Goal: Transaction & Acquisition: Obtain resource

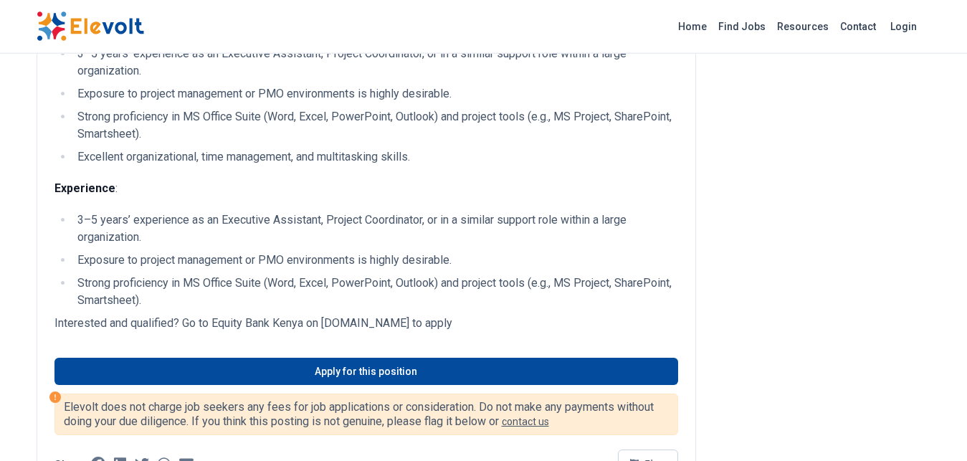
scroll to position [841, 0]
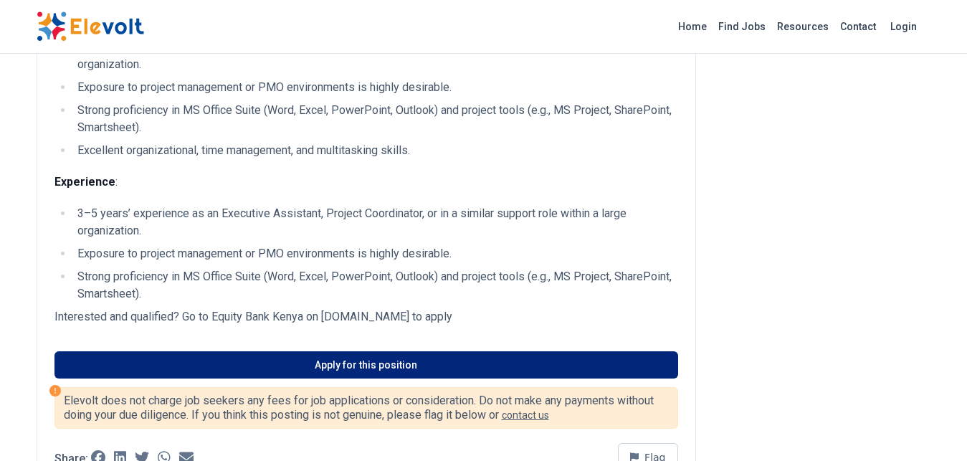
click at [398, 366] on link "Apply for this position" at bounding box center [366, 364] width 624 height 27
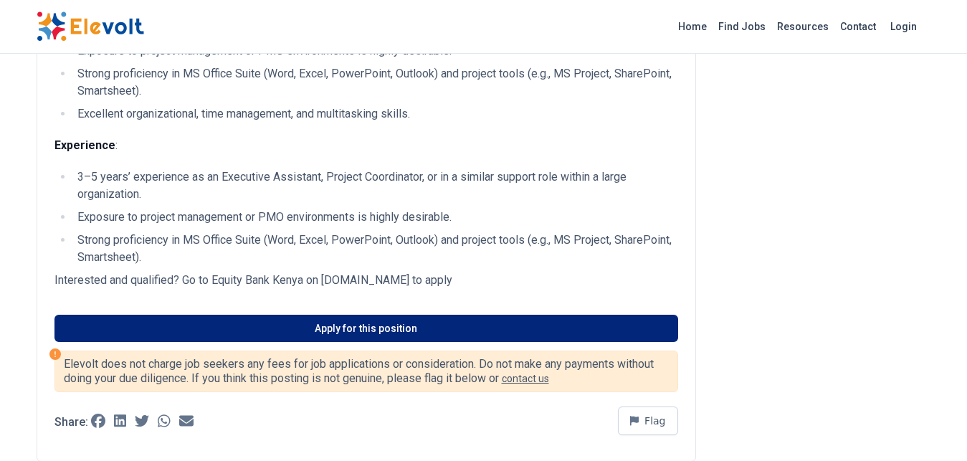
click at [366, 336] on link "Apply for this position" at bounding box center [366, 328] width 624 height 27
click at [438, 339] on link "Apply for this position" at bounding box center [366, 328] width 624 height 27
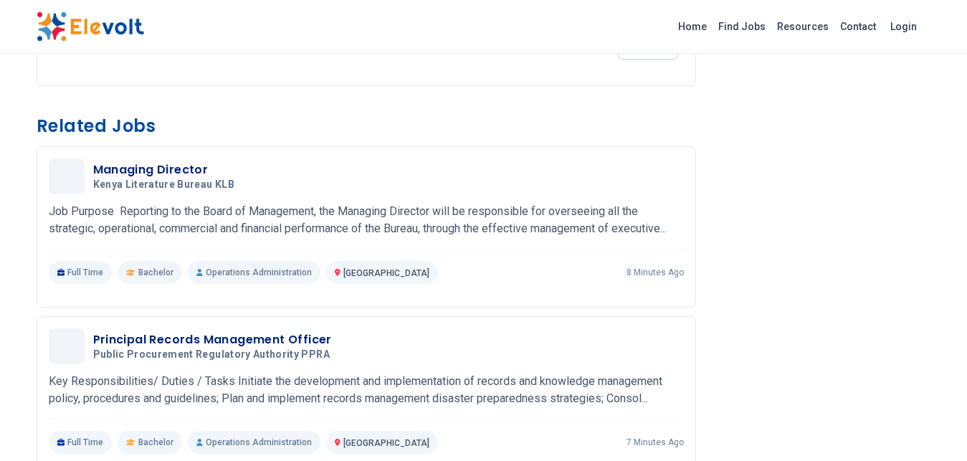
scroll to position [1243, 0]
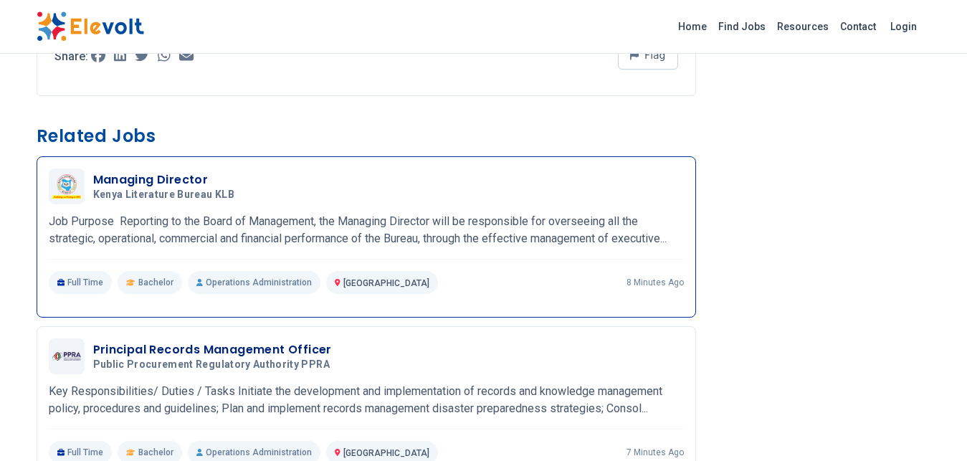
click at [298, 236] on p "Job Purpose Reporting to the Board of Management, the Managing Director will be…" at bounding box center [366, 230] width 635 height 34
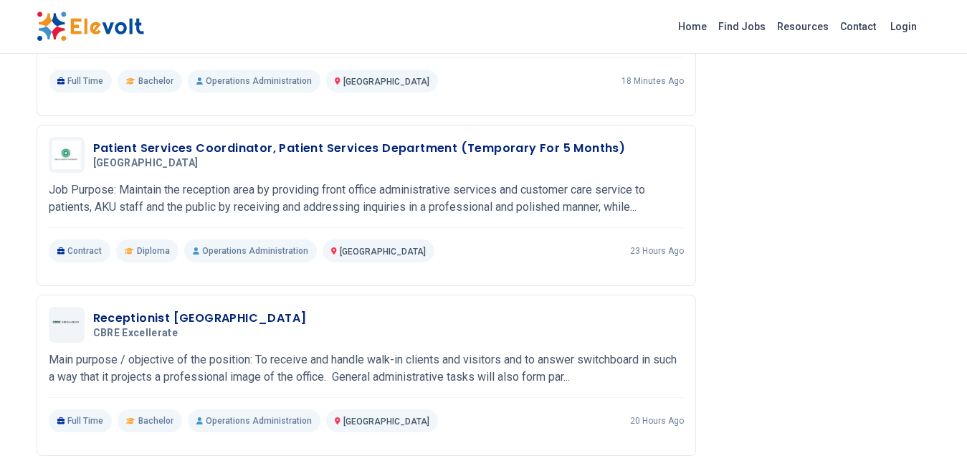
scroll to position [1097, 0]
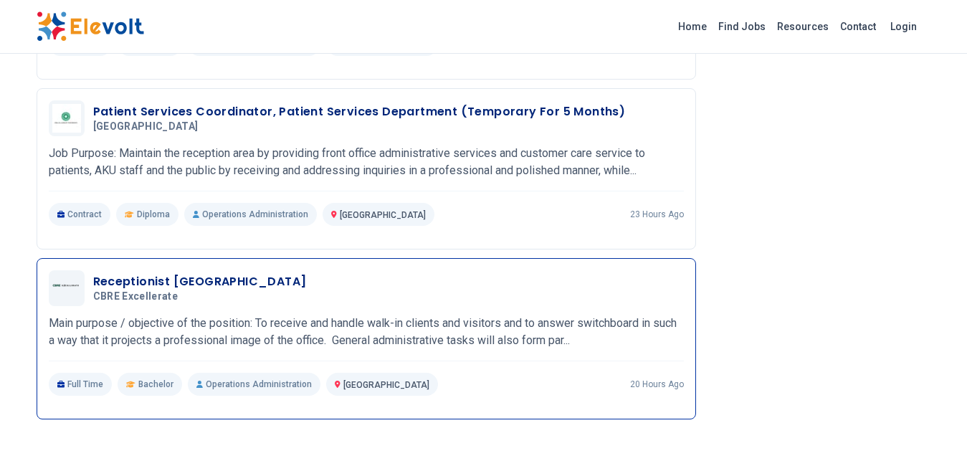
click at [261, 333] on p "Main purpose / objective of the position: To receive and handle walk-in clients…" at bounding box center [366, 332] width 635 height 34
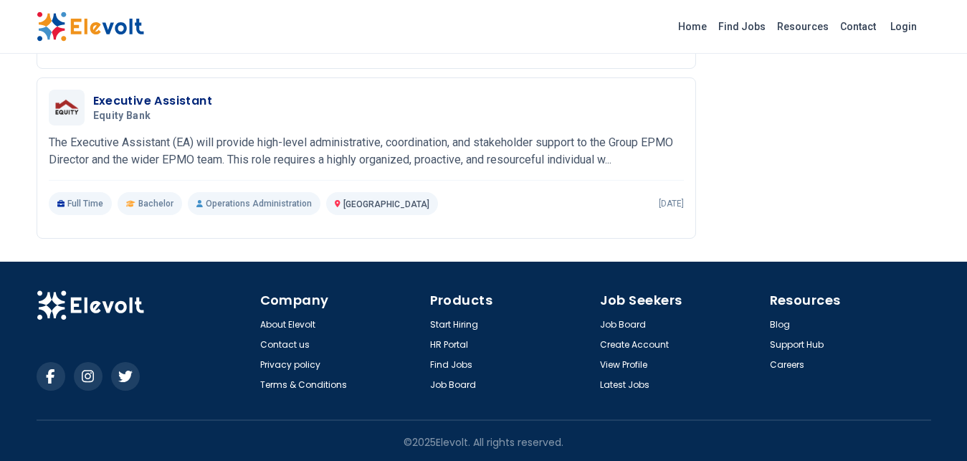
scroll to position [1890, 0]
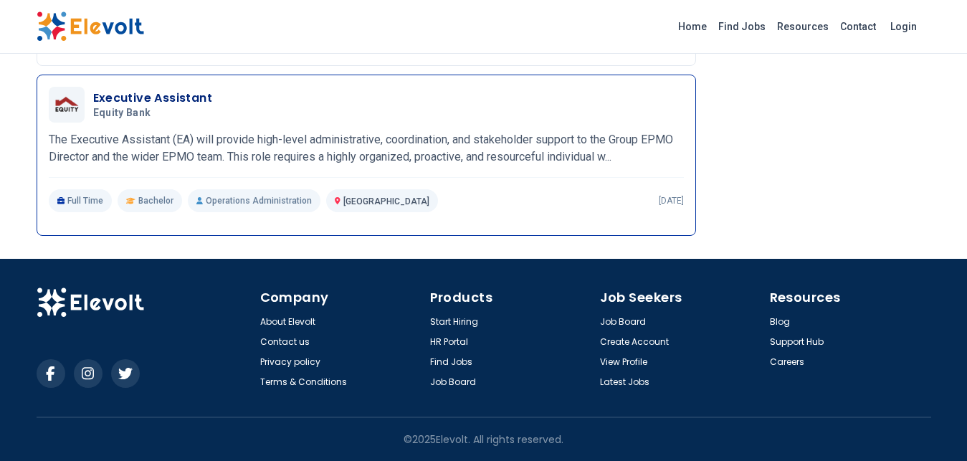
click at [258, 145] on p "The Executive Assistant (EA) will provide high-level administrative, coordinati…" at bounding box center [366, 148] width 635 height 34
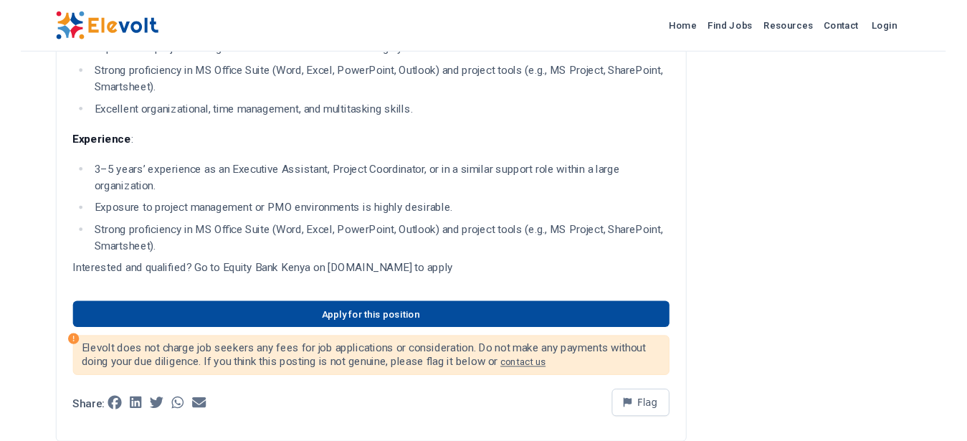
scroll to position [914, 0]
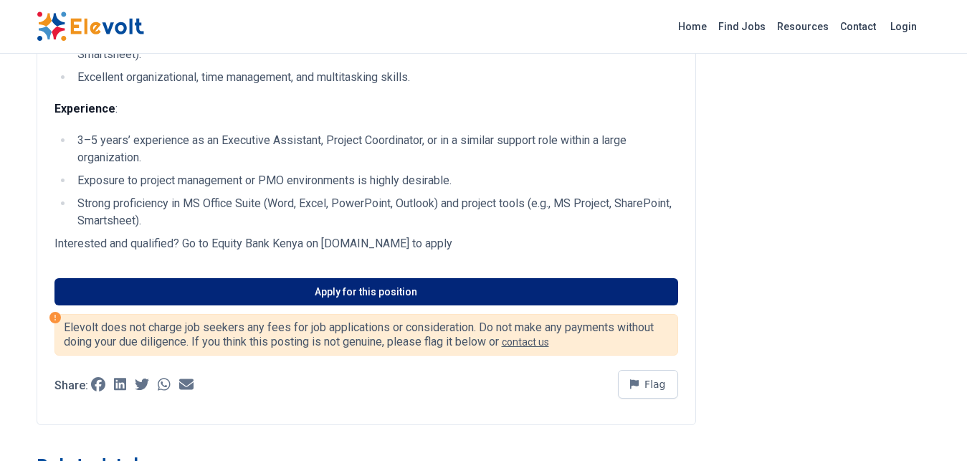
click at [386, 300] on link "Apply for this position" at bounding box center [366, 291] width 624 height 27
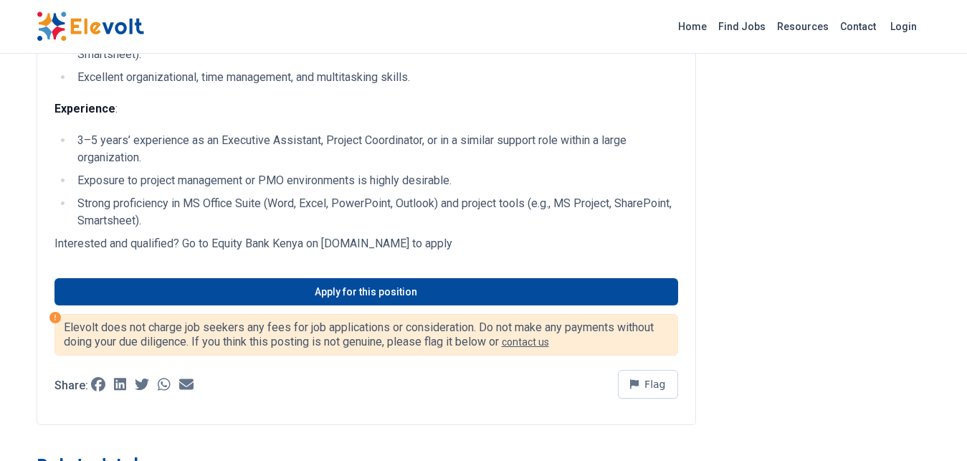
drag, startPoint x: 323, startPoint y: 255, endPoint x: 475, endPoint y: 255, distance: 152.0
click at [475, 252] on p "Interested and qualified? Go to Equity Bank Kenya on [DOMAIN_NAME] to apply" at bounding box center [366, 243] width 624 height 17
copy p "equitybank.taleo.net to apply"
